Goal: Task Accomplishment & Management: Use online tool/utility

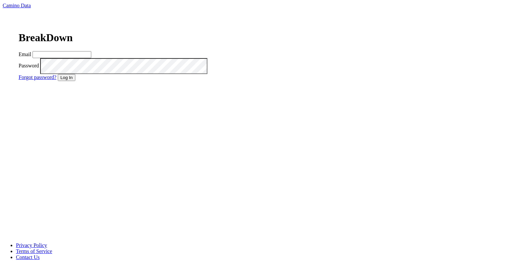
click at [91, 58] on input "Email" at bounding box center [62, 54] width 59 height 7
type input "[EMAIL_ADDRESS][DOMAIN_NAME]"
click at [75, 81] on button "Log In" at bounding box center [67, 77] width 18 height 7
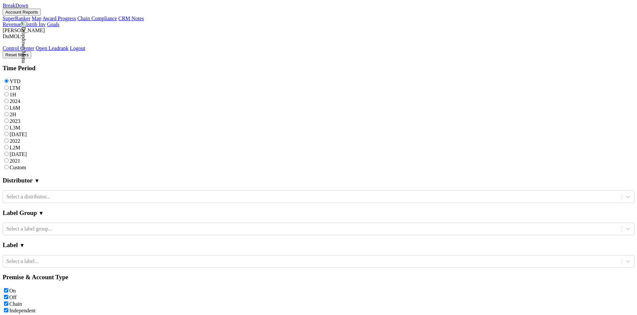
click at [27, 22] on img at bounding box center [24, 43] width 6 height 42
click at [34, 45] on link "Control Center" at bounding box center [19, 48] width 32 height 6
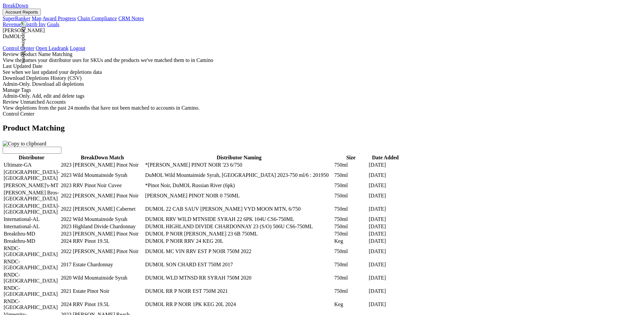
click at [469, 147] on div at bounding box center [318, 150] width 631 height 7
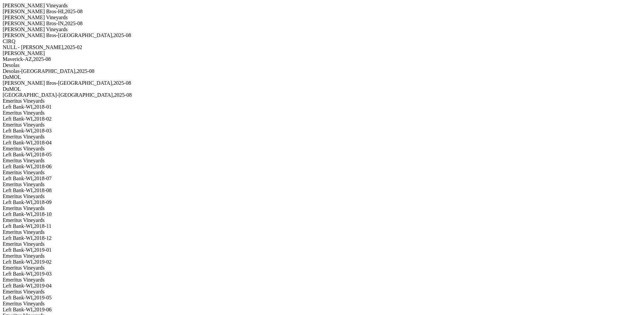
click at [84, 21] on div "[PERSON_NAME] Vineyards" at bounding box center [318, 18] width 631 height 6
click at [80, 38] on div "[PERSON_NAME] Bros-[GEOGRAPHIC_DATA] , 2025 - 08" at bounding box center [318, 36] width 631 height 6
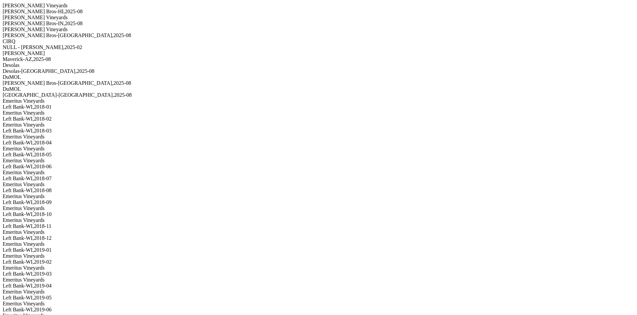
scroll to position [164, 0]
click at [90, 33] on div "[PERSON_NAME] Vineyards" at bounding box center [318, 30] width 631 height 6
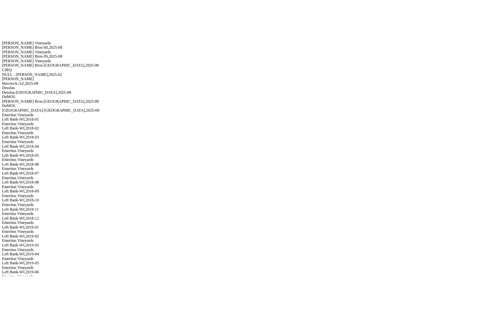
scroll to position [175, 0]
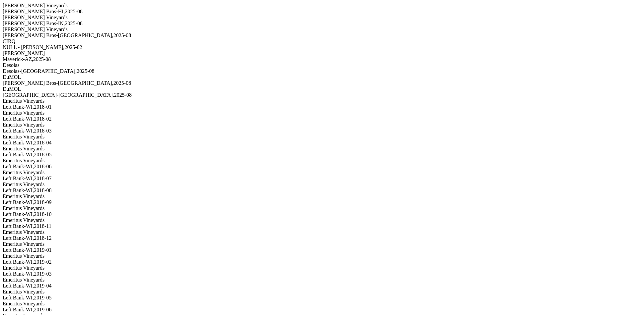
click at [83, 74] on div "[GEOGRAPHIC_DATA]-[GEOGRAPHIC_DATA] , 2025 - 08" at bounding box center [318, 71] width 631 height 6
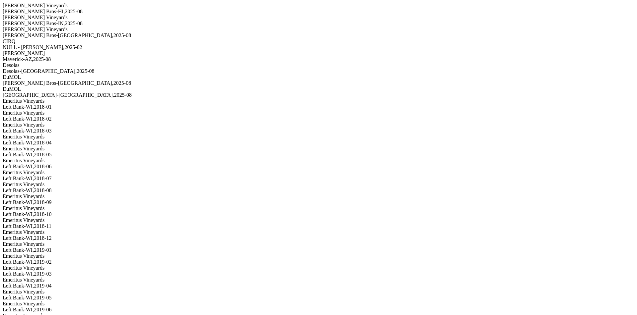
scroll to position [551, 0]
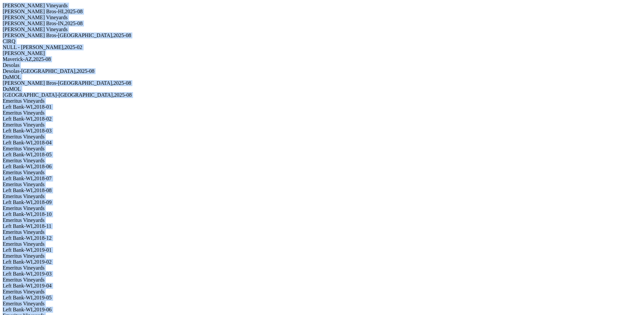
scroll to position [1160, 0]
drag, startPoint x: 108, startPoint y: 33, endPoint x: 373, endPoint y: 270, distance: 355.5
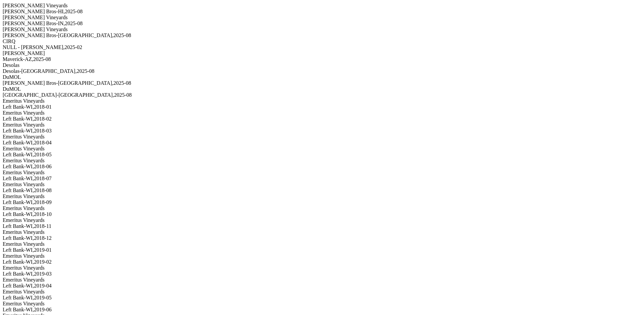
copy div "dml_id closed dup venue_id d_name venue d_address address date qty 9Lcnv sku_na…"
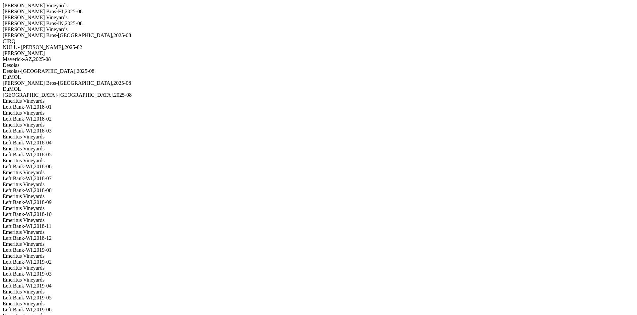
type input "a"
type input "f"
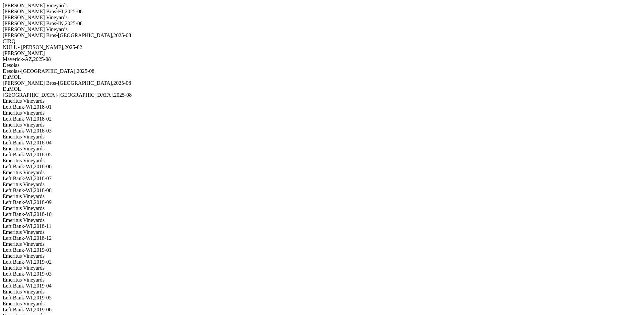
type input "b"
type input "1"
type input "pa"
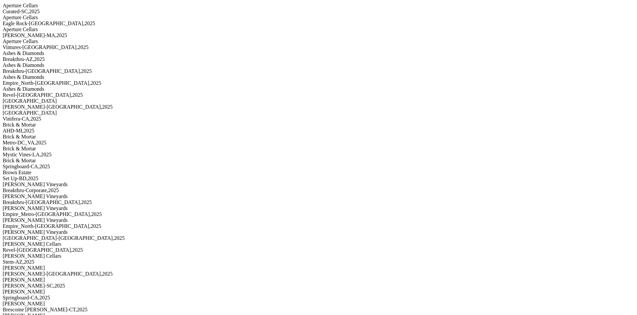
click at [96, 38] on div "[PERSON_NAME]-MA , 2025" at bounding box center [318, 36] width 631 height 6
type input "m"
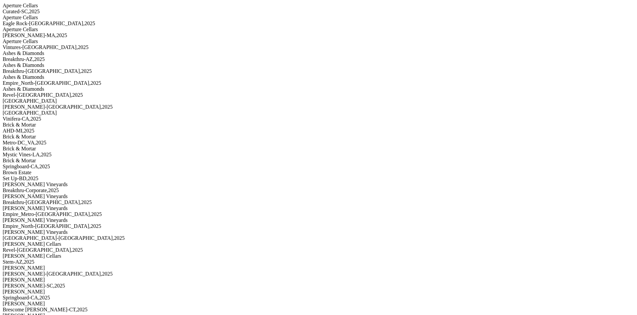
type input "f"
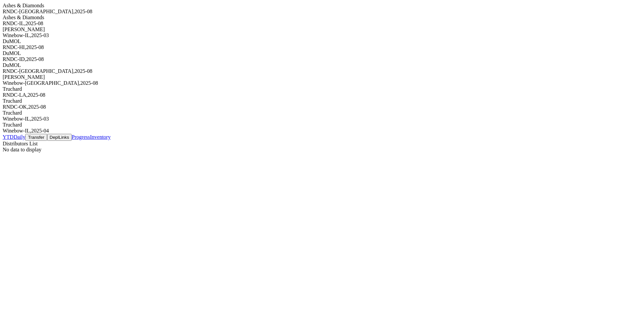
click at [78, 33] on div "[PERSON_NAME]" at bounding box center [318, 30] width 631 height 6
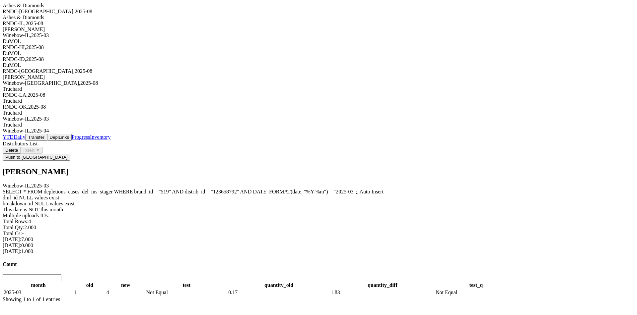
scroll to position [391, 0]
type input "r"
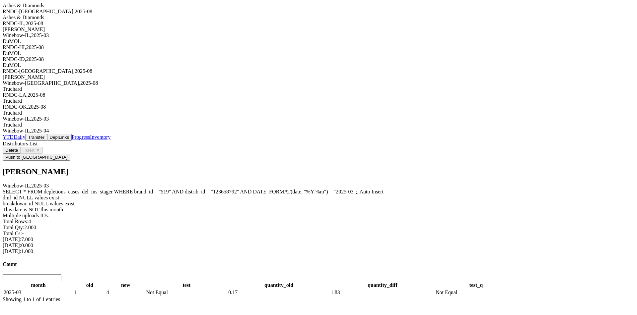
type input "48273"
